Goal: Information Seeking & Learning: Compare options

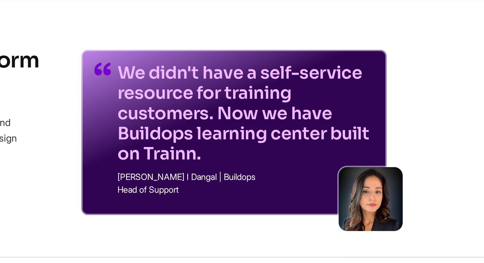
scroll to position [15, 0]
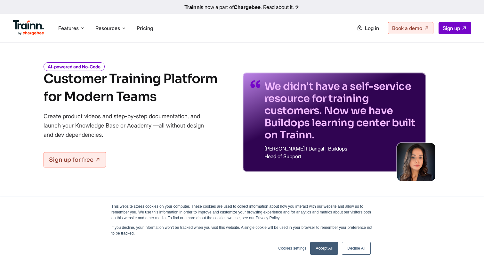
click at [295, 9] on link "Trainn is now a part of Chargebee . Read about it." at bounding box center [242, 7] width 484 height 14
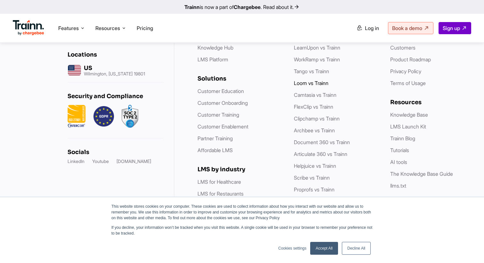
scroll to position [1882, 0]
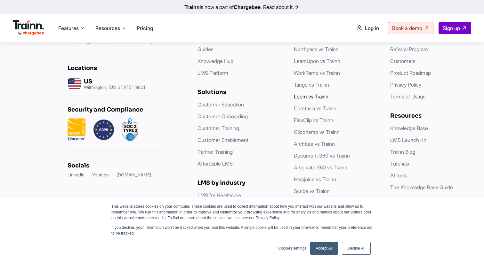
click at [312, 93] on link "Loom vs Trainn" at bounding box center [311, 96] width 35 height 6
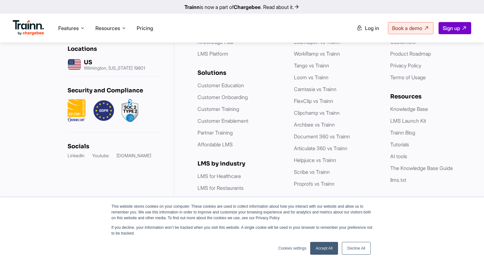
scroll to position [2553, 0]
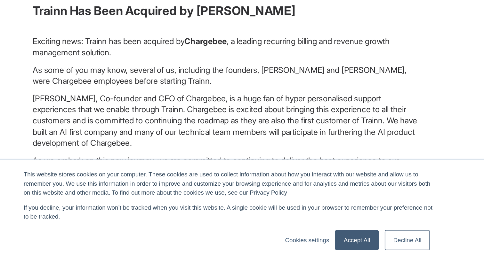
scroll to position [40, 0]
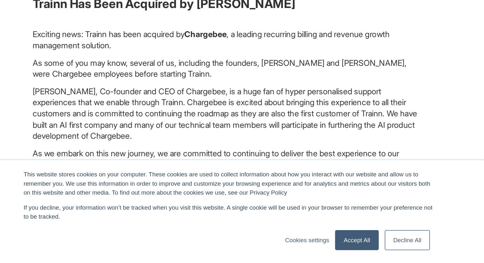
click at [357, 245] on link "Decline All" at bounding box center [356, 248] width 29 height 13
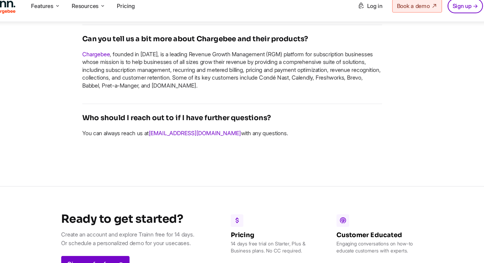
scroll to position [1000, 0]
